Goal: Information Seeking & Learning: Learn about a topic

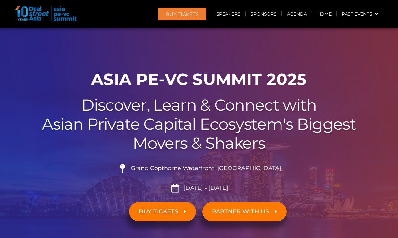
click at [224, 58] on div at bounding box center [199, 148] width 398 height 241
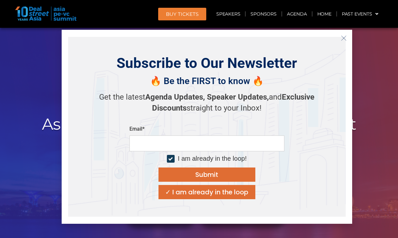
click at [344, 40] on icon "Close" at bounding box center [344, 38] width 6 height 6
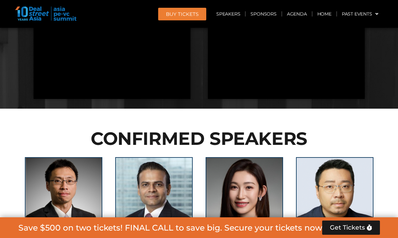
scroll to position [568, 0]
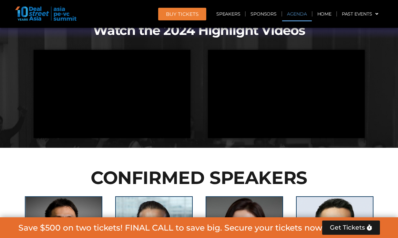
click at [291, 14] on link "Agenda" at bounding box center [297, 13] width 30 height 15
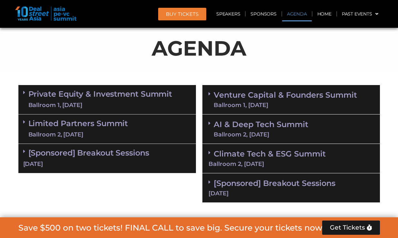
scroll to position [384, 0]
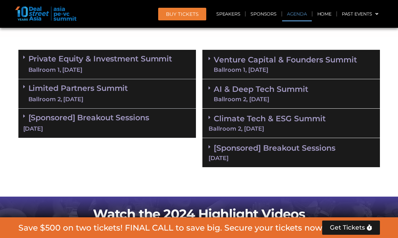
click at [239, 91] on link "AI & Deep Tech Summit Ballroom 2, [DATE]" at bounding box center [261, 93] width 95 height 17
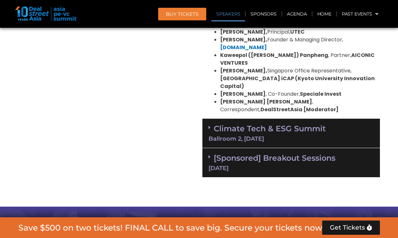
scroll to position [693, 0]
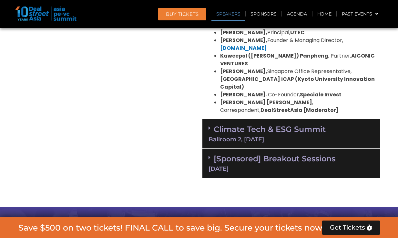
click at [244, 124] on link "Climate Tech & ESG Summit Ballroom 2, [DATE]" at bounding box center [291, 133] width 165 height 18
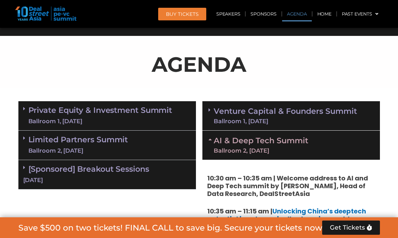
scroll to position [344, 0]
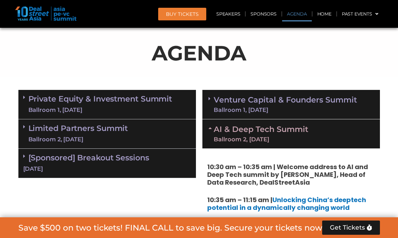
click at [240, 107] on div "Ballroom 1, [DATE]" at bounding box center [285, 110] width 143 height 6
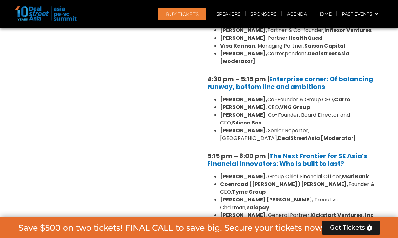
scroll to position [1119, 0]
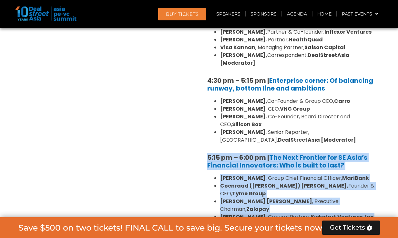
drag, startPoint x: 206, startPoint y: 125, endPoint x: 269, endPoint y: 191, distance: 90.5
drag, startPoint x: 265, startPoint y: 183, endPoint x: 201, endPoint y: 126, distance: 86.0
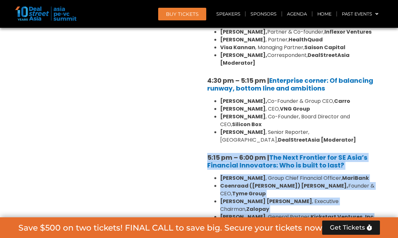
copy div "5:15 pm – 6:00 pm | The Next Frontier for SE Asia’s Financial Innovators: Who i…"
